Goal: Task Accomplishment & Management: Complete application form

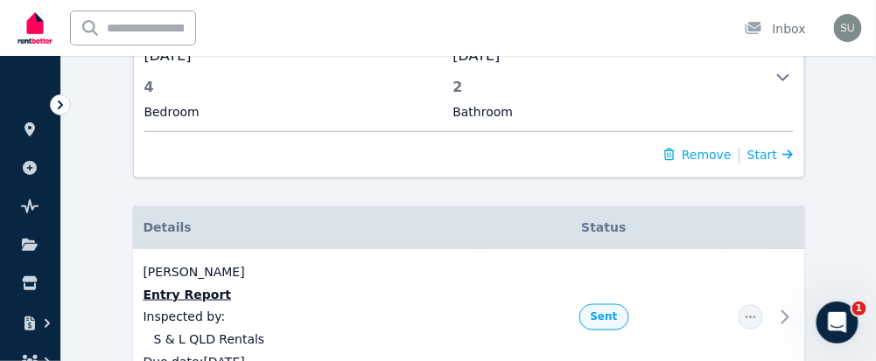
scroll to position [453, 0]
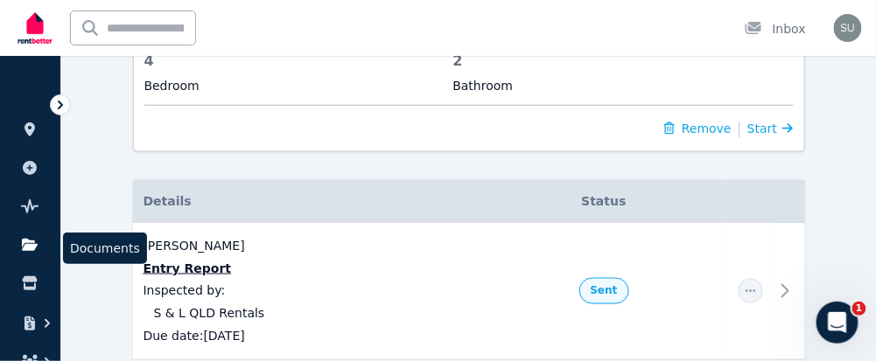
click at [32, 242] on icon at bounding box center [30, 245] width 16 height 12
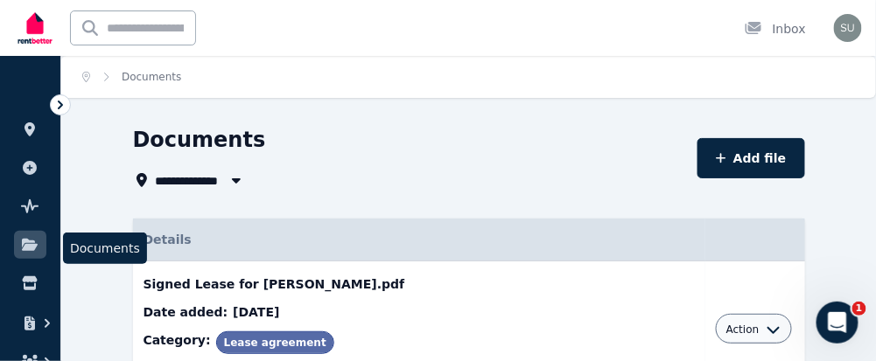
click at [38, 245] on icon at bounding box center [29, 245] width 17 height 14
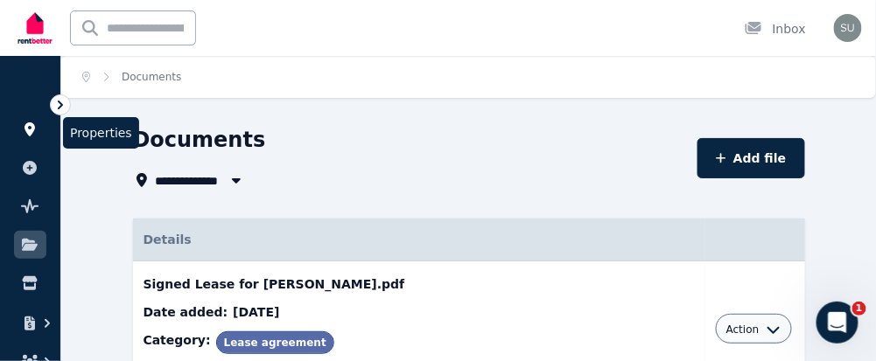
click at [28, 129] on icon at bounding box center [29, 129] width 10 height 14
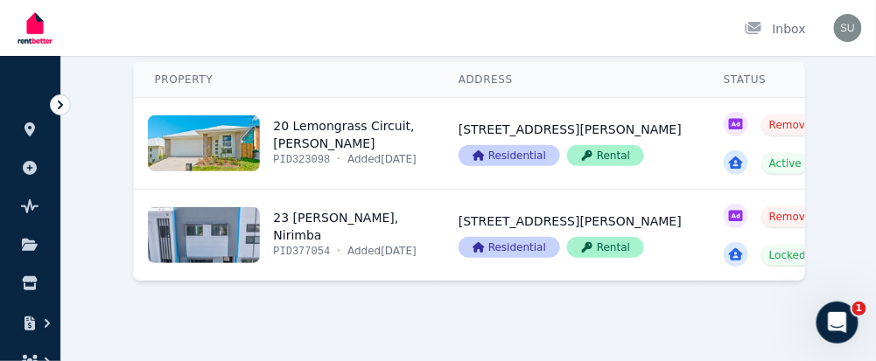
scroll to position [185, 0]
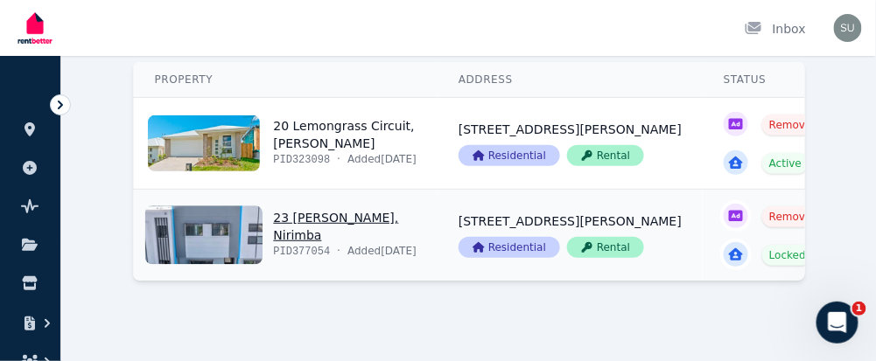
click at [304, 201] on link "View property details" at bounding box center [286, 235] width 304 height 91
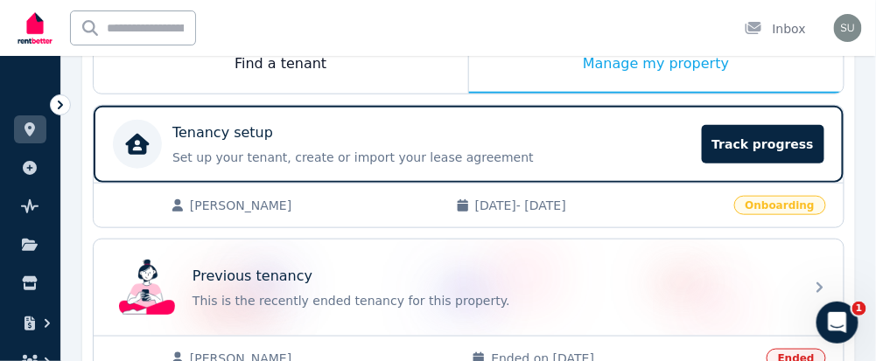
scroll to position [271, 0]
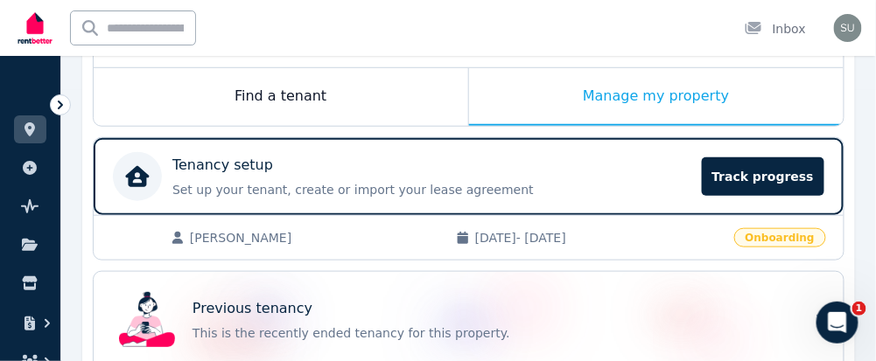
click at [807, 218] on div "[PERSON_NAME] [DATE] - [DATE] Onboarding" at bounding box center [469, 237] width 750 height 45
click at [675, 229] on span "[DATE] - [DATE]" at bounding box center [599, 237] width 248 height 17
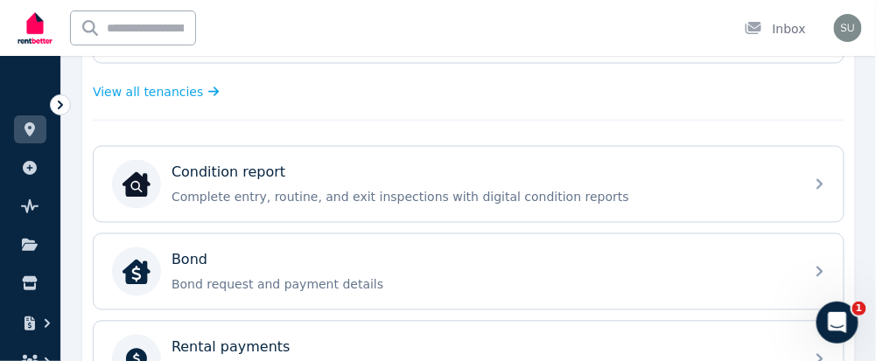
scroll to position [623, 0]
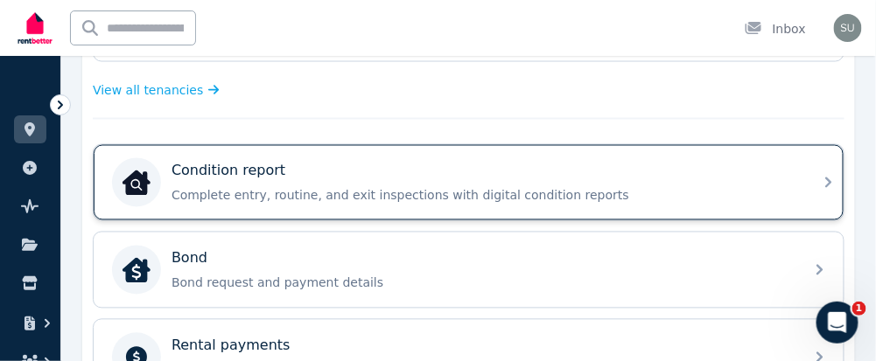
click at [693, 171] on div "Condition report" at bounding box center [482, 171] width 622 height 21
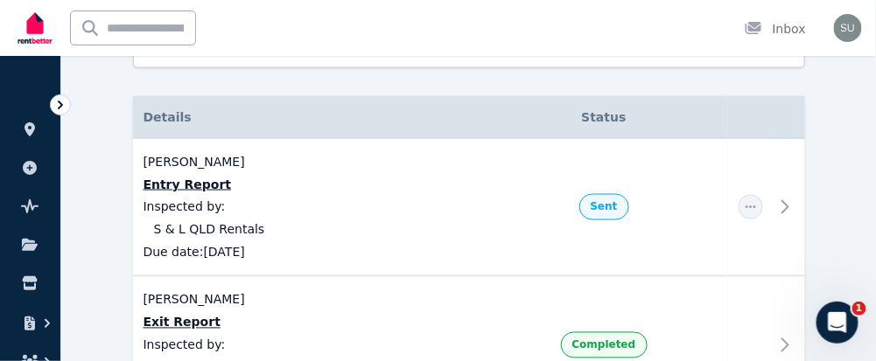
scroll to position [566, 0]
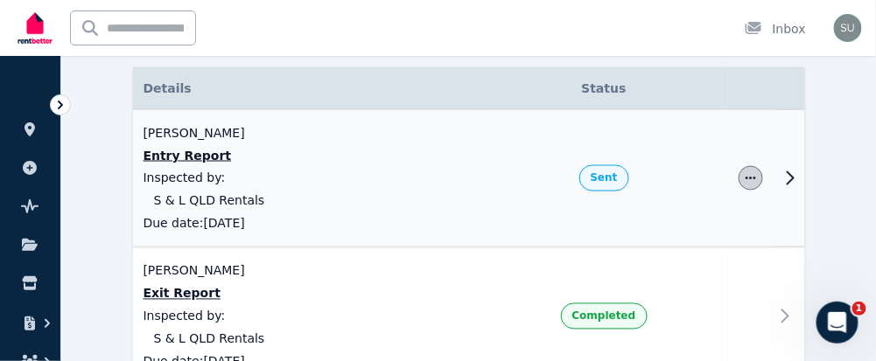
click at [750, 178] on icon "button" at bounding box center [751, 178] width 14 height 12
click at [788, 175] on icon at bounding box center [789, 178] width 21 height 21
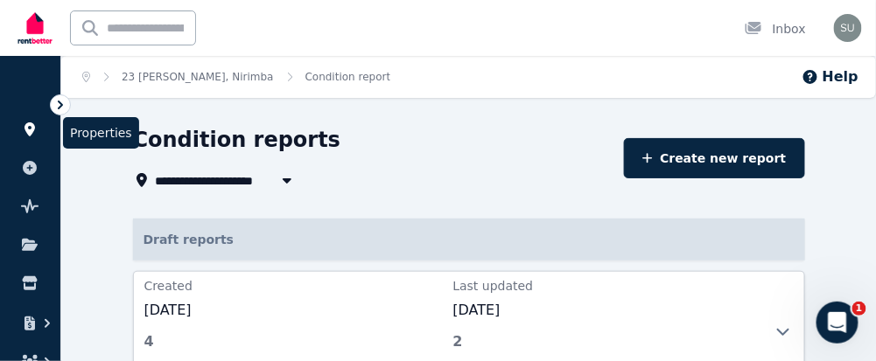
click at [24, 125] on icon at bounding box center [29, 129] width 17 height 14
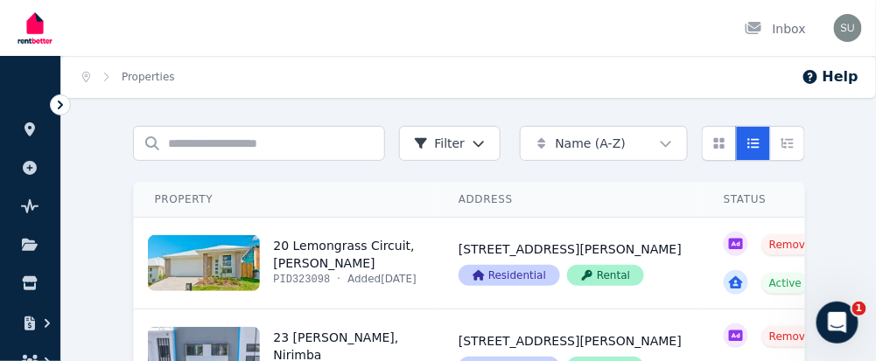
scroll to position [201, 0]
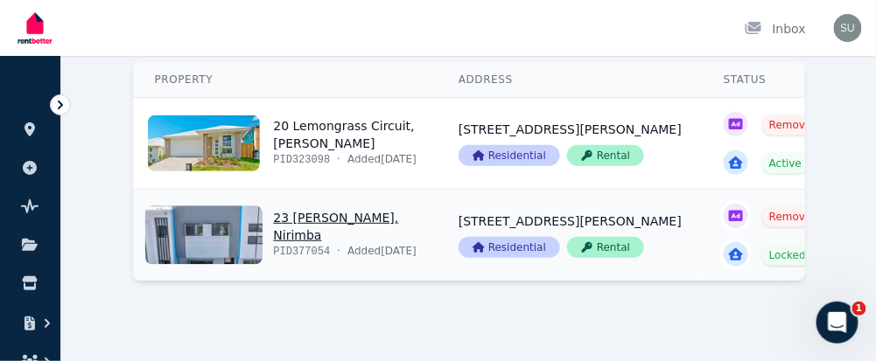
click at [437, 190] on link "View property details" at bounding box center [569, 235] width 265 height 91
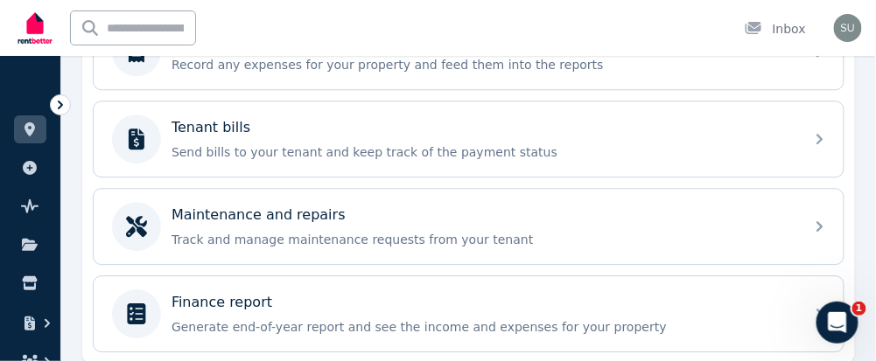
scroll to position [1013, 0]
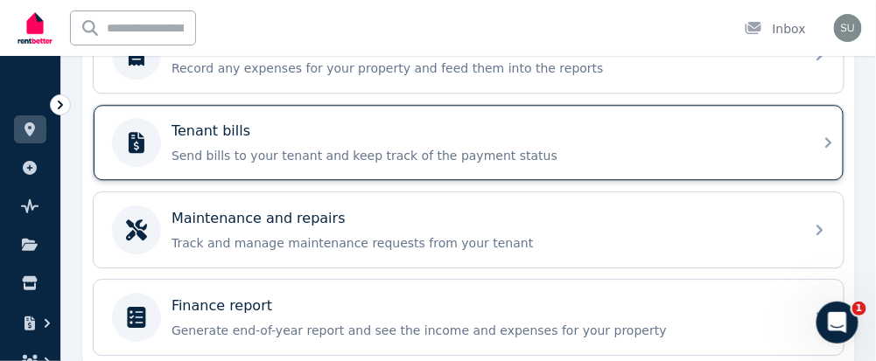
click at [641, 128] on div "Tenant bills Send bills to your tenant and keep track of the payment status" at bounding box center [482, 143] width 622 height 44
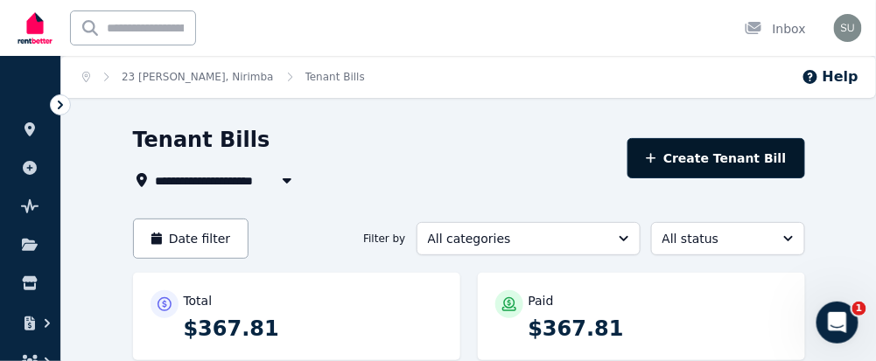
click at [705, 158] on button "Create Tenant Bill" at bounding box center [716, 158] width 178 height 40
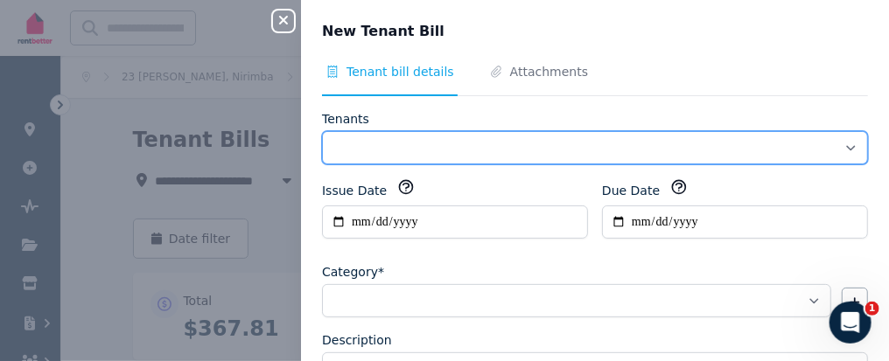
click at [443, 136] on select "**********" at bounding box center [595, 147] width 546 height 33
select select "**********"
click at [322, 131] on select "**********" at bounding box center [595, 147] width 546 height 33
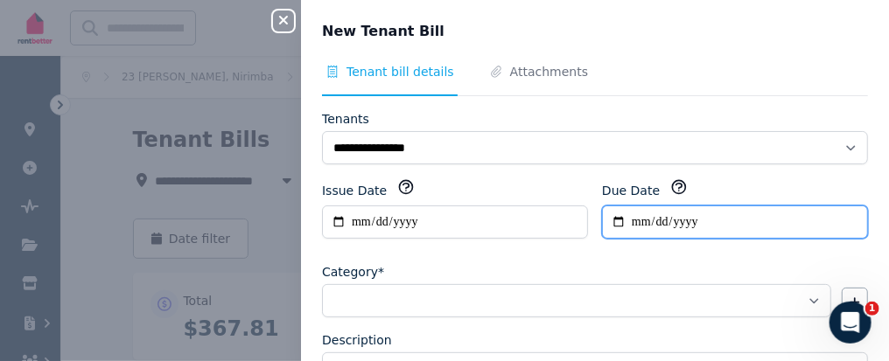
click at [630, 218] on input "Due Date" at bounding box center [735, 222] width 266 height 33
click at [611, 220] on input "Due Date" at bounding box center [735, 222] width 266 height 33
type input "**********"
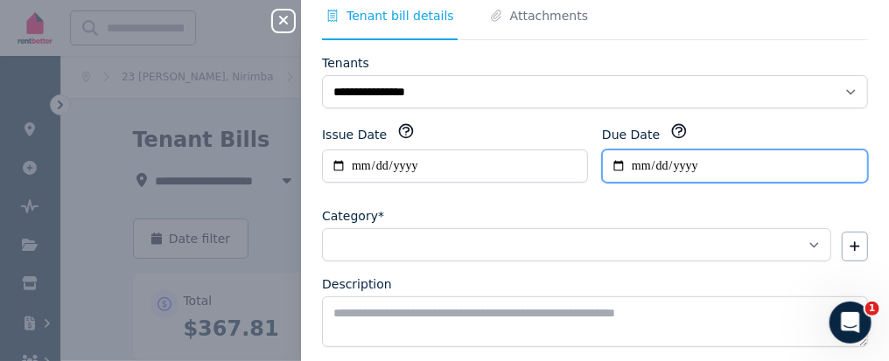
scroll to position [64, 0]
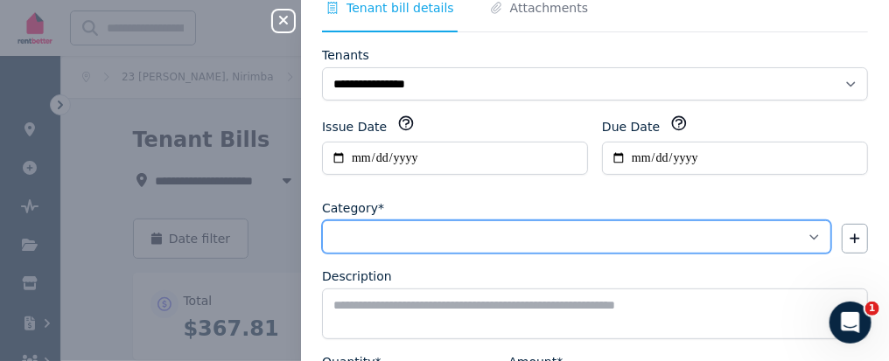
click at [757, 237] on select "**********" at bounding box center [576, 236] width 509 height 33
select select "**********"
click at [322, 220] on select "**********" at bounding box center [576, 236] width 509 height 33
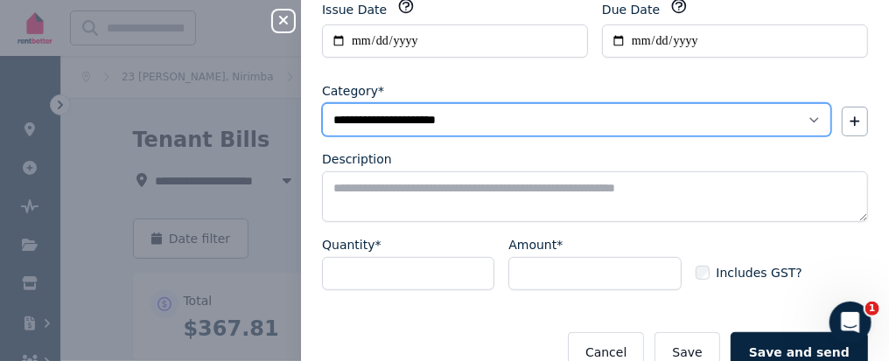
scroll to position [202, 0]
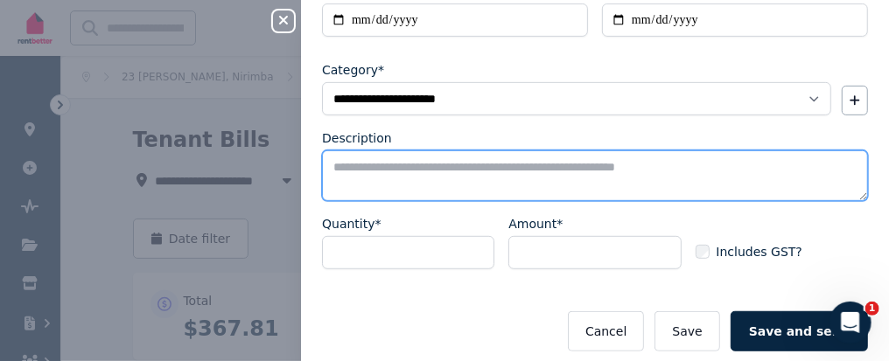
click at [518, 173] on textarea "Description" at bounding box center [595, 175] width 546 height 51
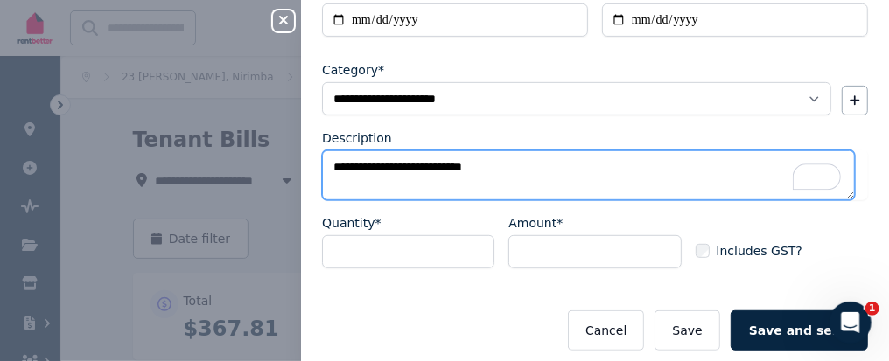
type textarea "**********"
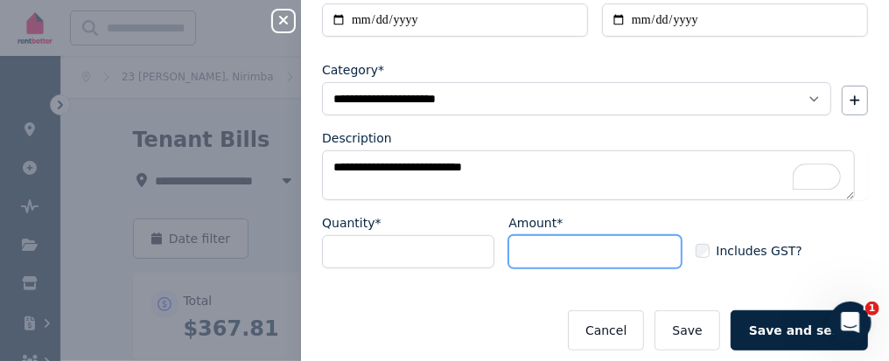
click at [619, 253] on input "Amount*" at bounding box center [594, 251] width 172 height 33
type input "****"
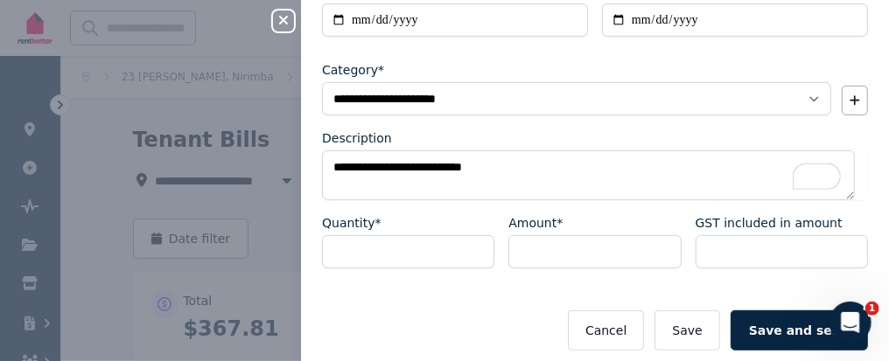
scroll to position [234, 0]
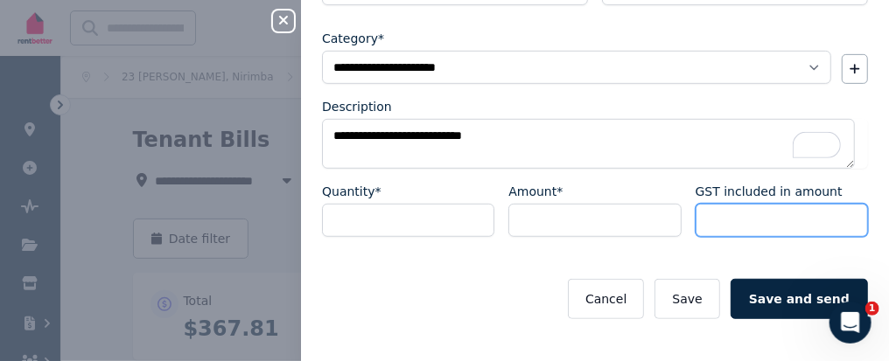
click at [751, 217] on input "******" at bounding box center [781, 220] width 172 height 33
type input "*"
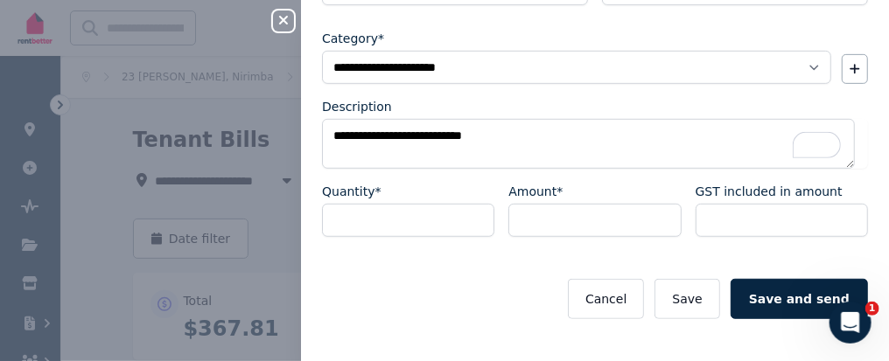
click at [655, 262] on div "**********" at bounding box center [595, 175] width 546 height 290
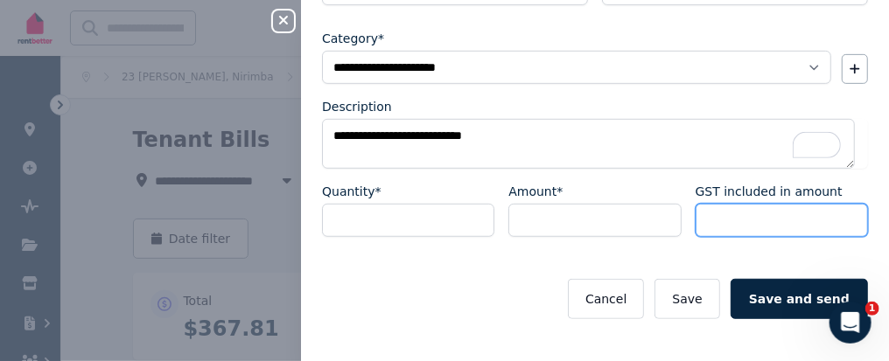
click at [730, 217] on input "GST included in amount" at bounding box center [781, 220] width 172 height 33
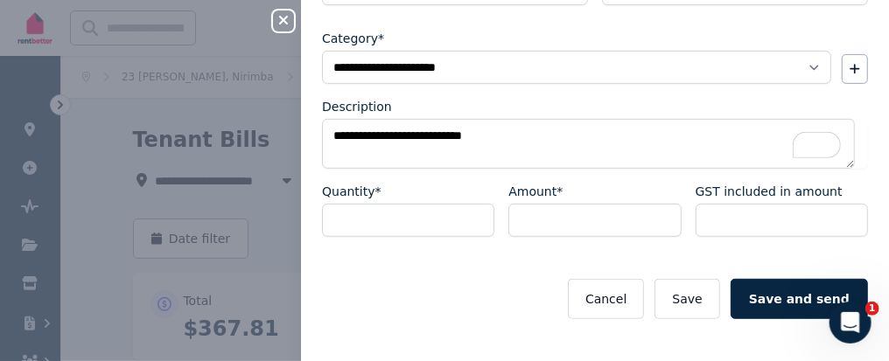
click at [730, 255] on div "**********" at bounding box center [595, 175] width 546 height 290
click at [694, 286] on button "Save" at bounding box center [686, 299] width 65 height 40
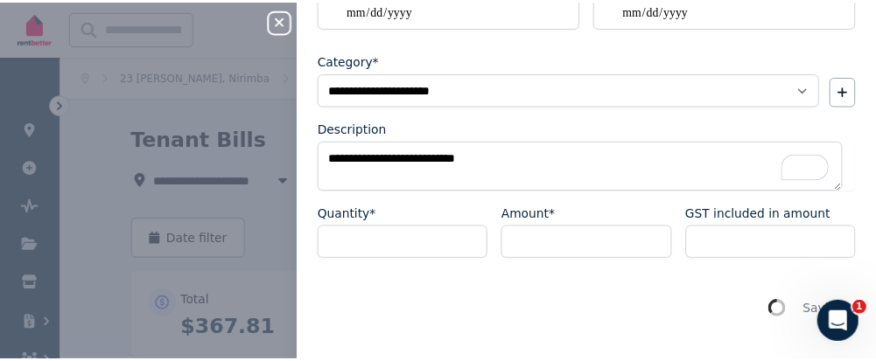
scroll to position [0, 0]
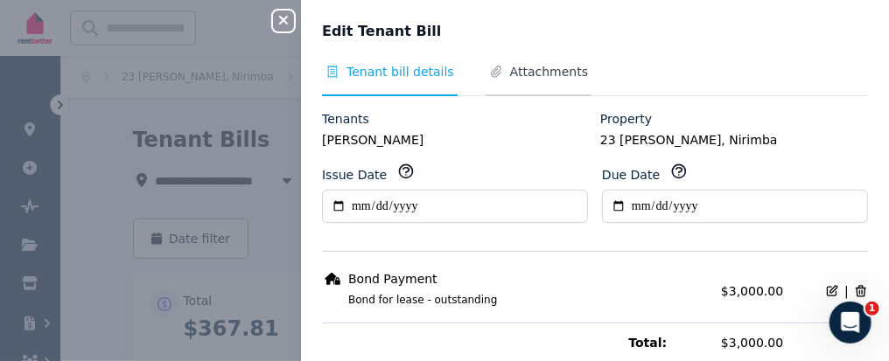
click at [537, 68] on span "Attachments" at bounding box center [549, 71] width 78 height 17
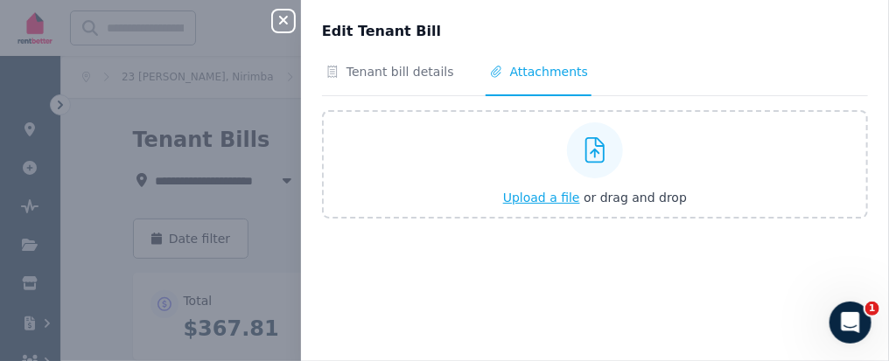
click at [547, 193] on span "Upload a file" at bounding box center [541, 198] width 77 height 14
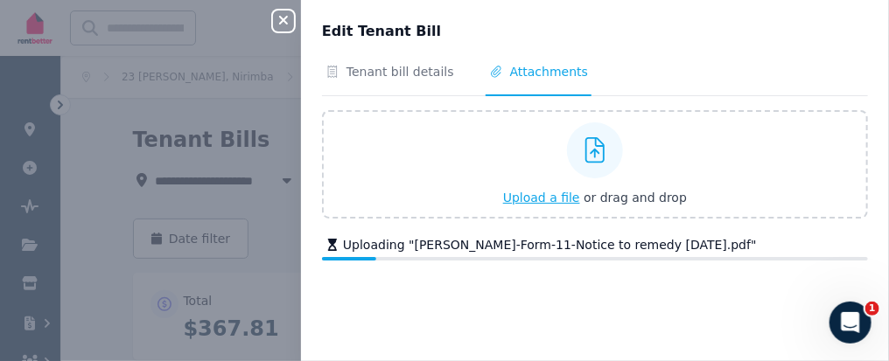
click at [286, 122] on div "Close panel Edit Tenant Bill Tenant bill details Attachments Upload a file or d…" at bounding box center [444, 180] width 889 height 361
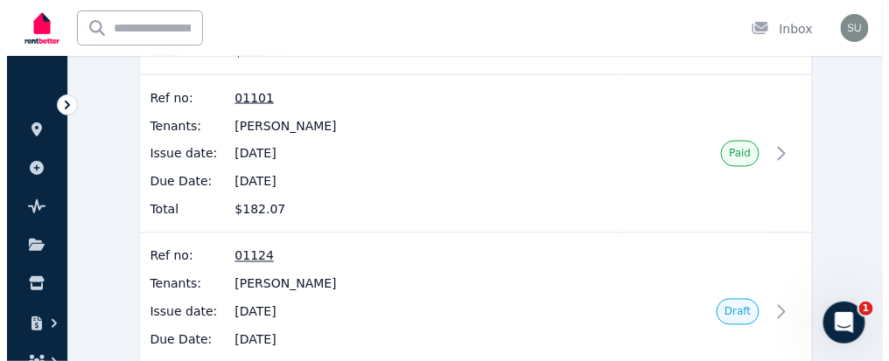
scroll to position [730, 0]
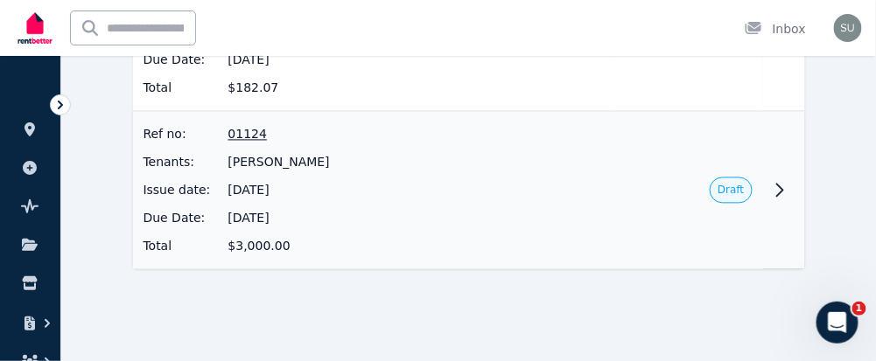
click at [745, 189] on span "Draft" at bounding box center [730, 191] width 42 height 26
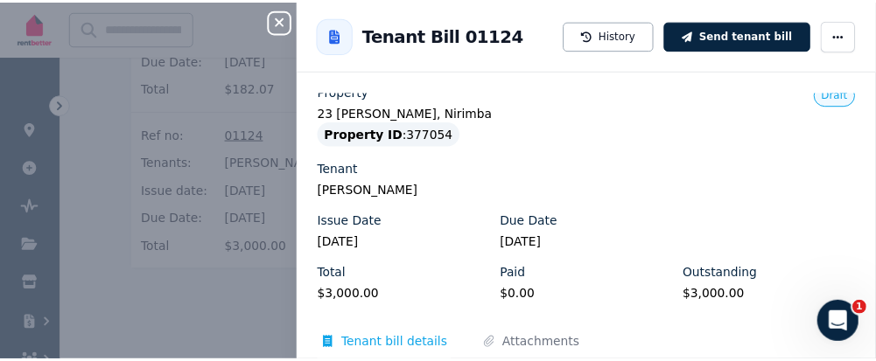
scroll to position [0, 0]
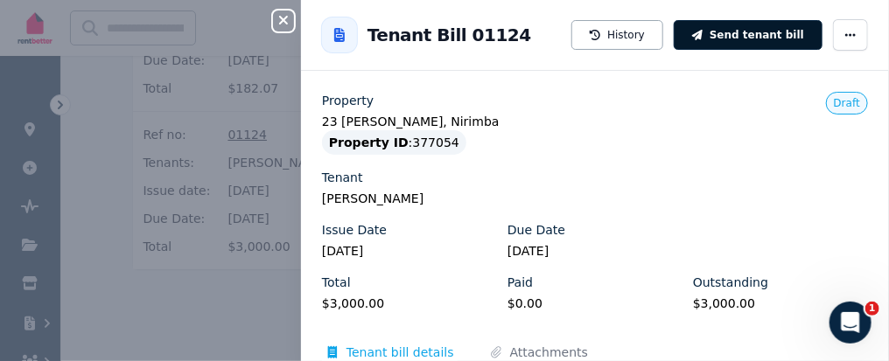
click at [757, 29] on button "Send tenant bill" at bounding box center [748, 35] width 149 height 30
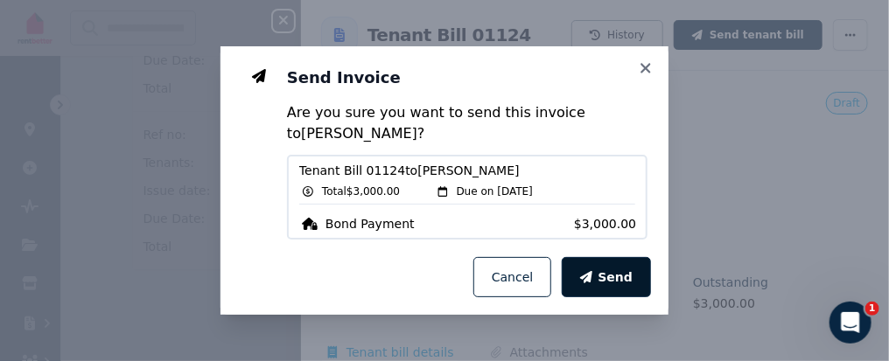
click at [625, 279] on span "Send" at bounding box center [614, 277] width 35 height 17
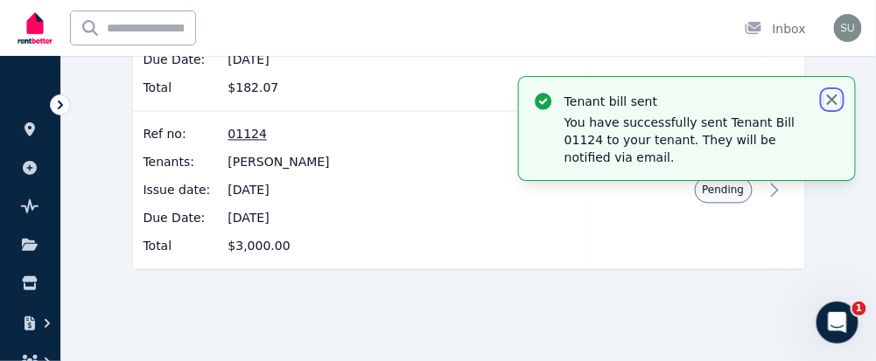
click at [833, 100] on icon "button" at bounding box center [832, 99] width 10 height 10
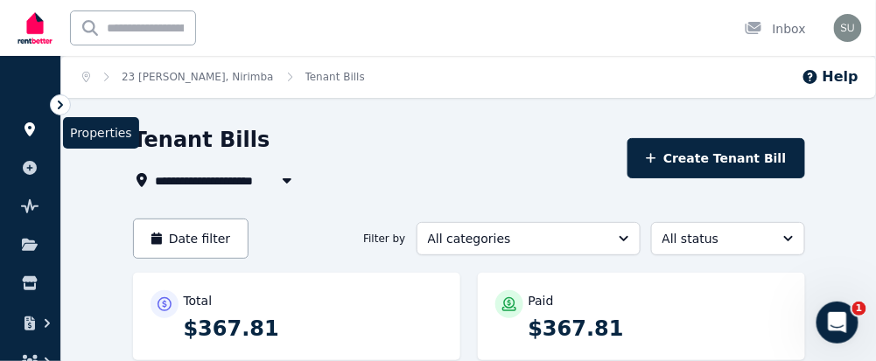
click at [24, 134] on icon at bounding box center [29, 129] width 17 height 14
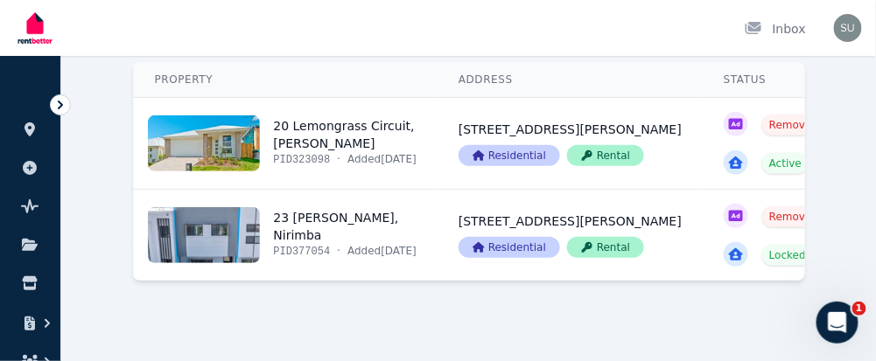
scroll to position [201, 0]
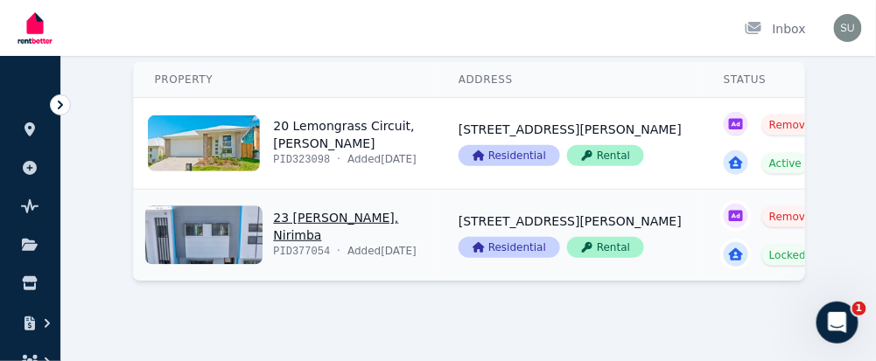
click at [549, 190] on link "View property details" at bounding box center [569, 235] width 265 height 91
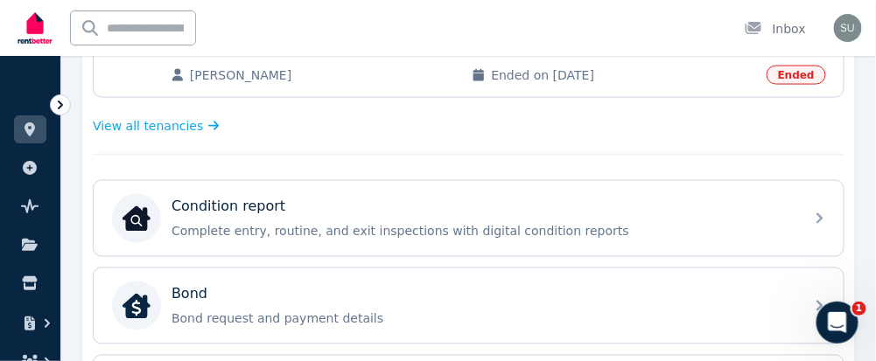
scroll to position [591, 0]
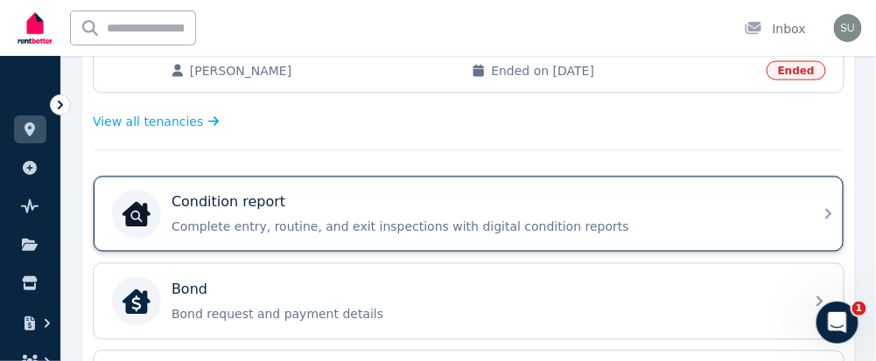
click at [582, 219] on p "Complete entry, routine, and exit inspections with digital condition reports" at bounding box center [482, 227] width 622 height 17
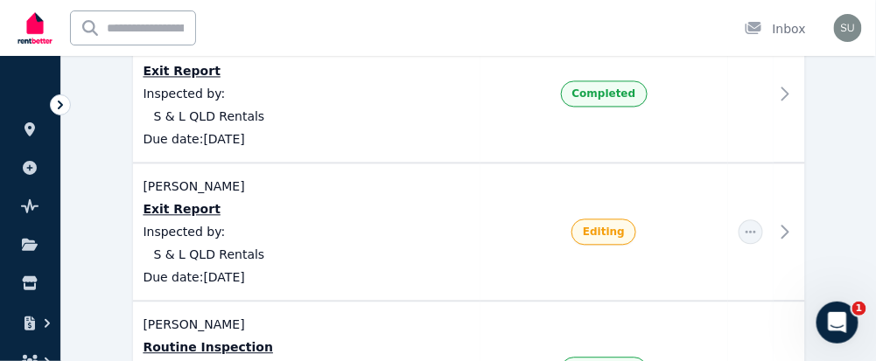
scroll to position [799, 0]
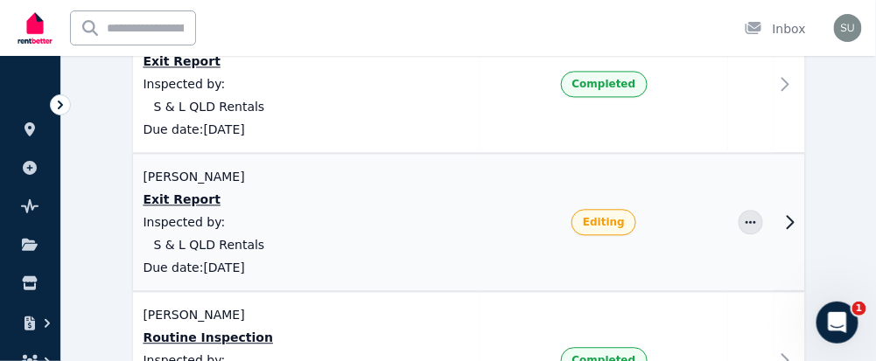
click at [794, 215] on icon at bounding box center [789, 222] width 21 height 21
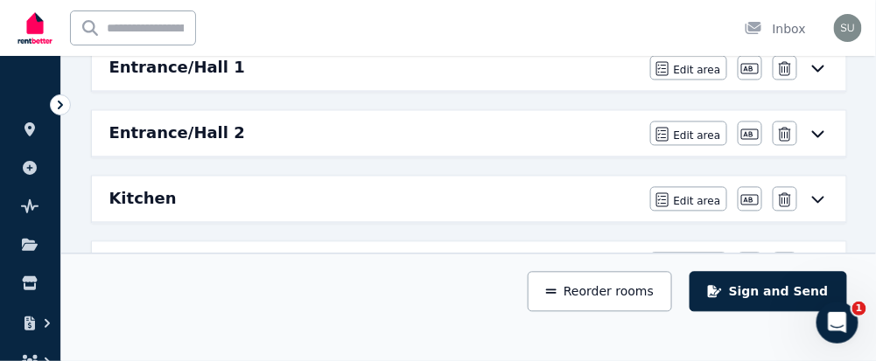
scroll to position [1283, 0]
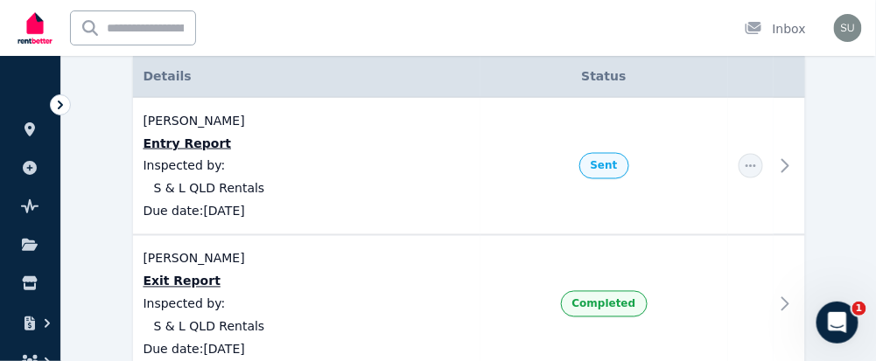
scroll to position [572, 0]
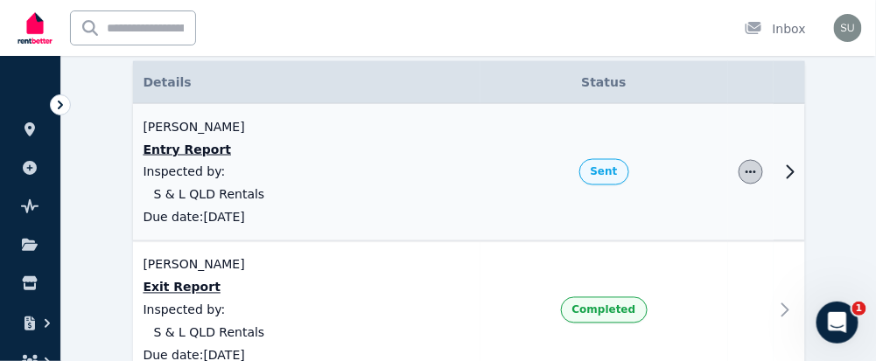
click at [750, 161] on span "button" at bounding box center [750, 172] width 24 height 24
click at [753, 156] on td "Cancel report" at bounding box center [750, 173] width 45 height 138
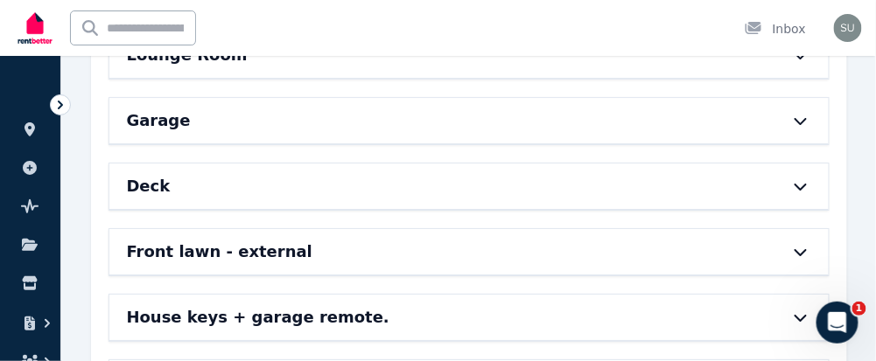
scroll to position [1303, 0]
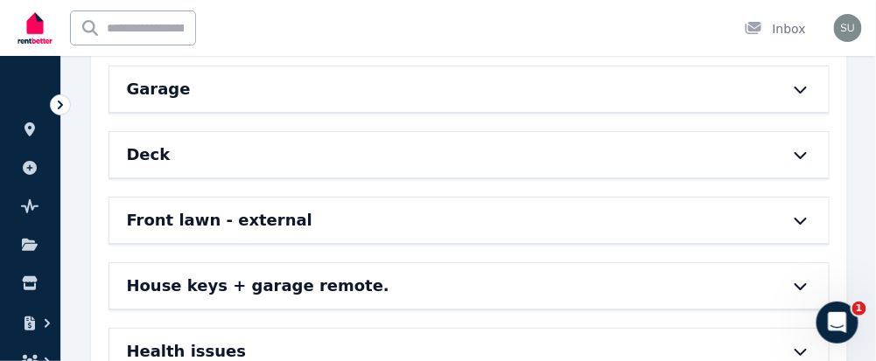
click at [789, 148] on div at bounding box center [791, 155] width 38 height 14
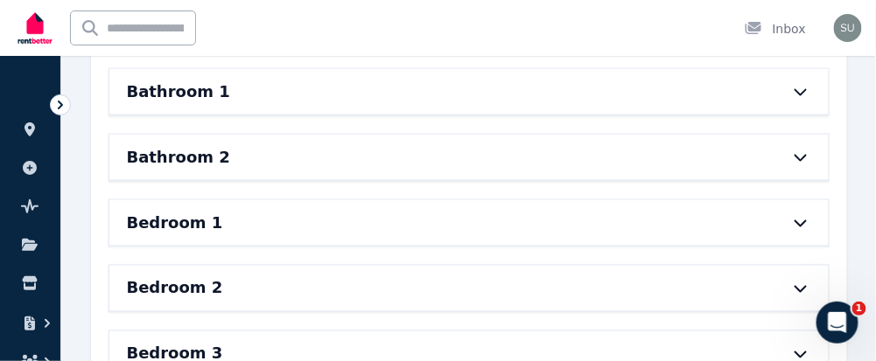
scroll to position [373, 0]
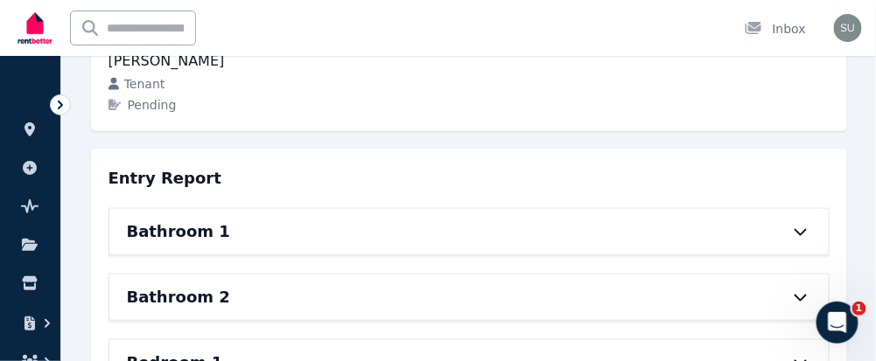
click at [801, 216] on div "Bathroom 1" at bounding box center [468, 231] width 719 height 45
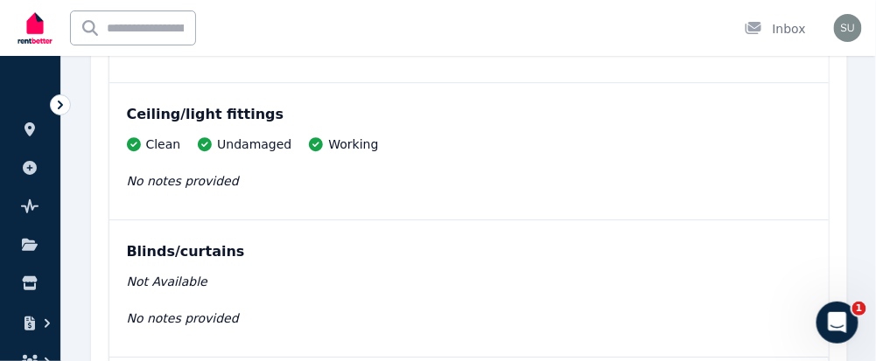
scroll to position [4671, 0]
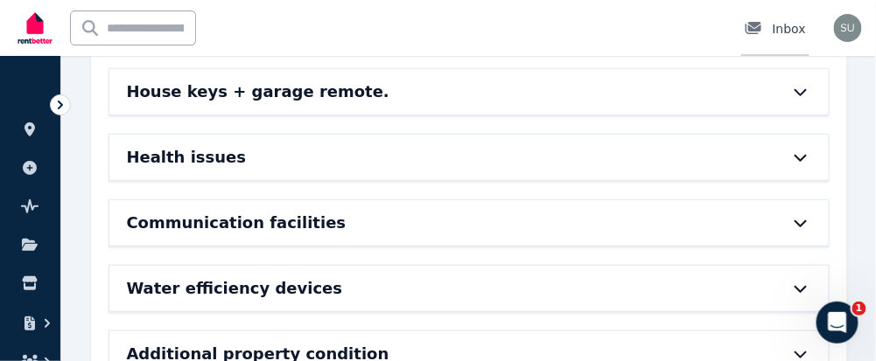
click at [792, 28] on div "Inbox" at bounding box center [774, 28] width 61 height 17
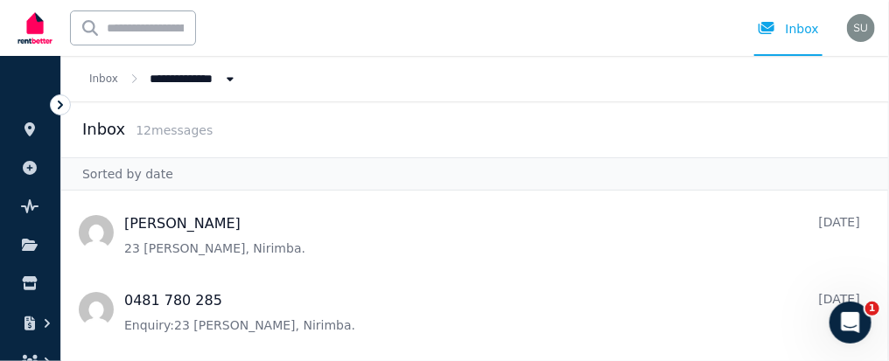
scroll to position [182, 0]
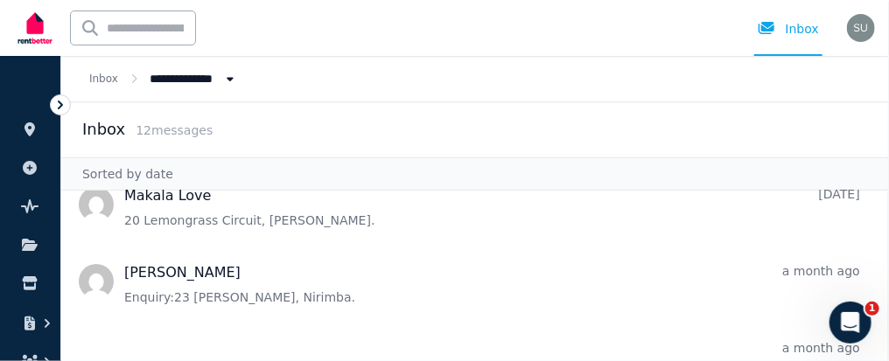
click at [855, 41] on div "Open user menu" at bounding box center [861, 28] width 28 height 28
click at [860, 38] on img "button" at bounding box center [861, 28] width 28 height 28
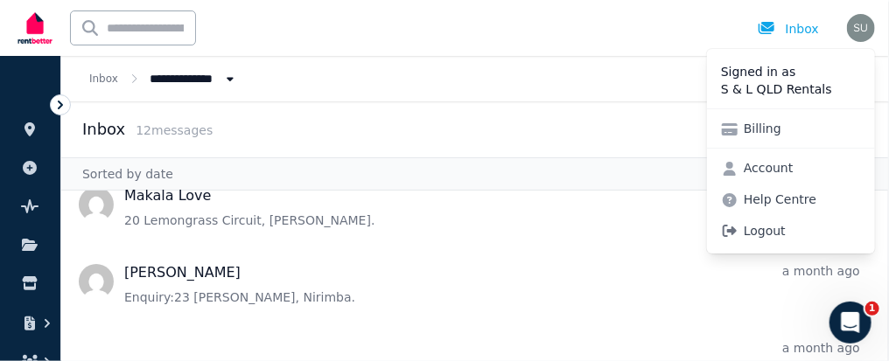
click at [757, 232] on span "Logout" at bounding box center [791, 230] width 168 height 31
